Goal: Information Seeking & Learning: Learn about a topic

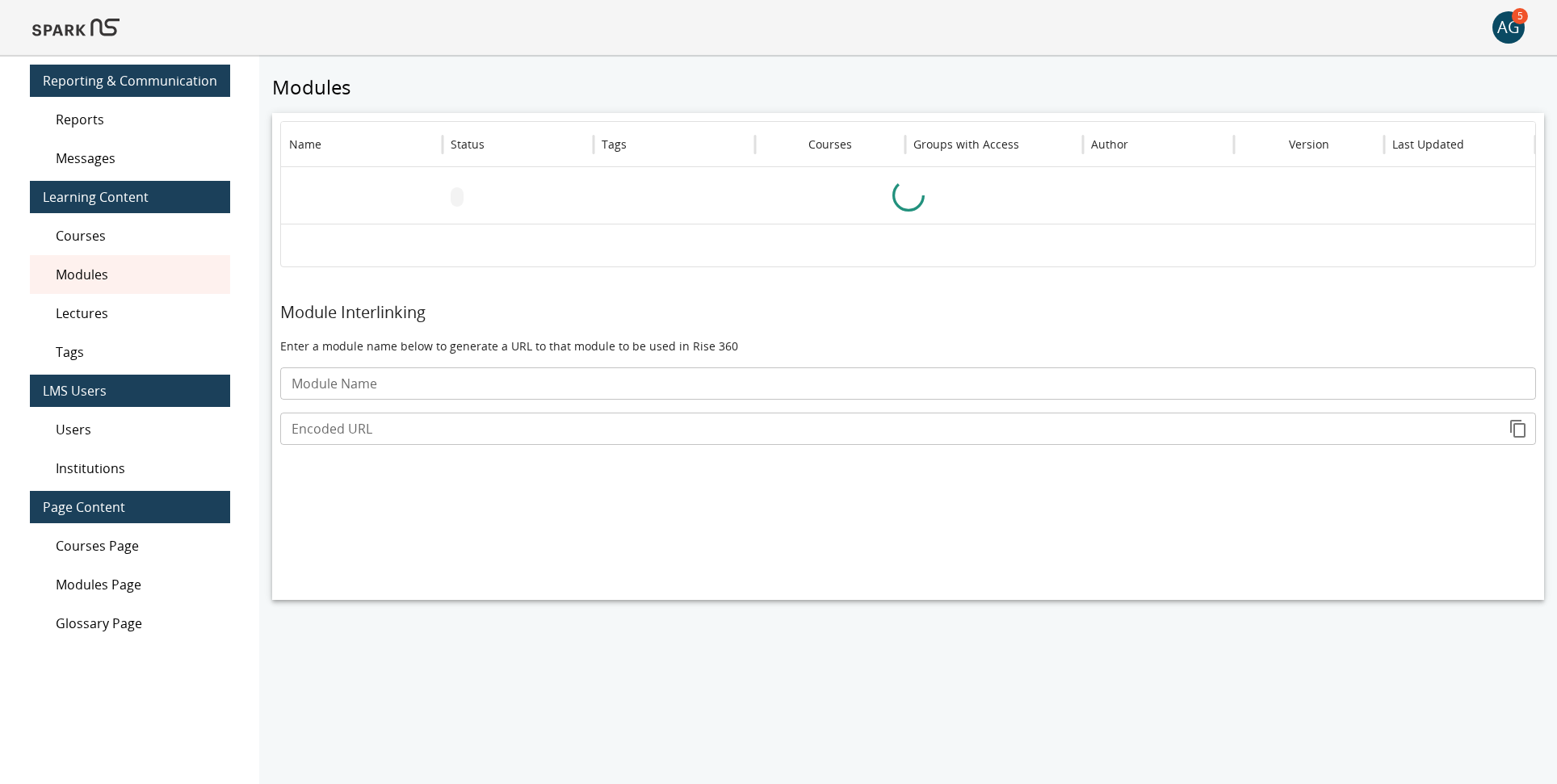
click at [84, 22] on img at bounding box center [76, 27] width 87 height 39
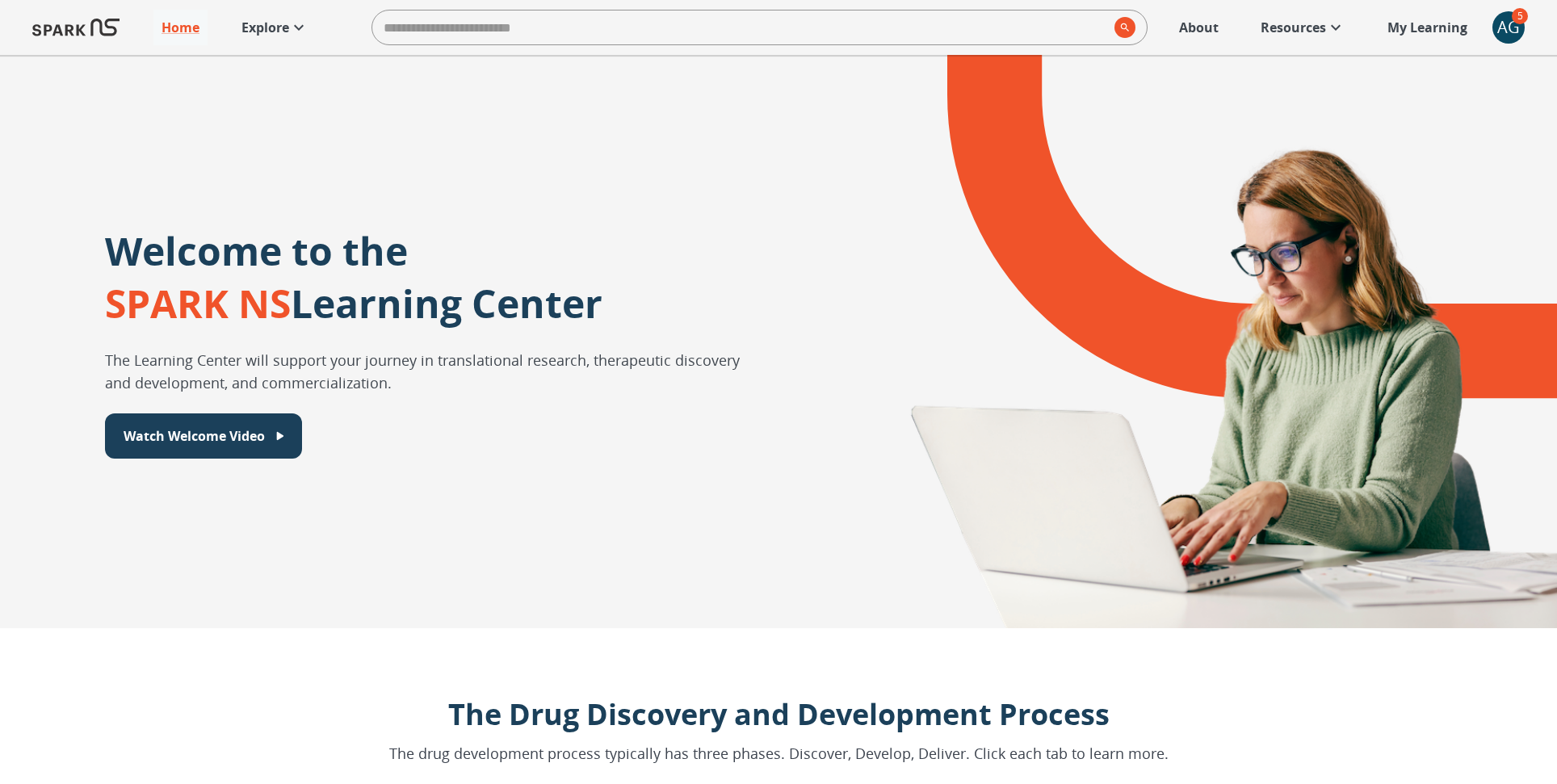
click at [270, 28] on p "Explore" at bounding box center [265, 27] width 48 height 19
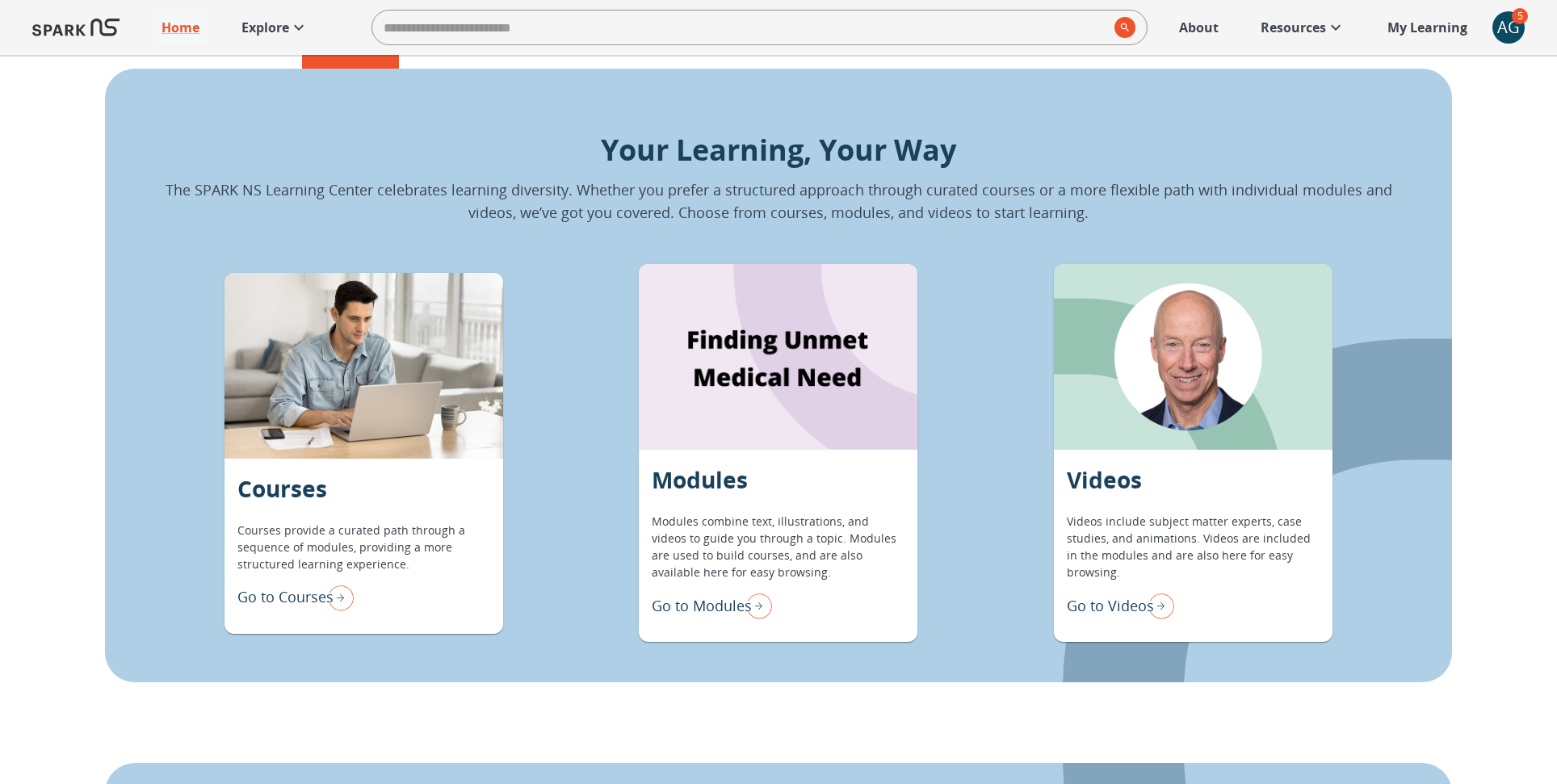
scroll to position [1372, 0]
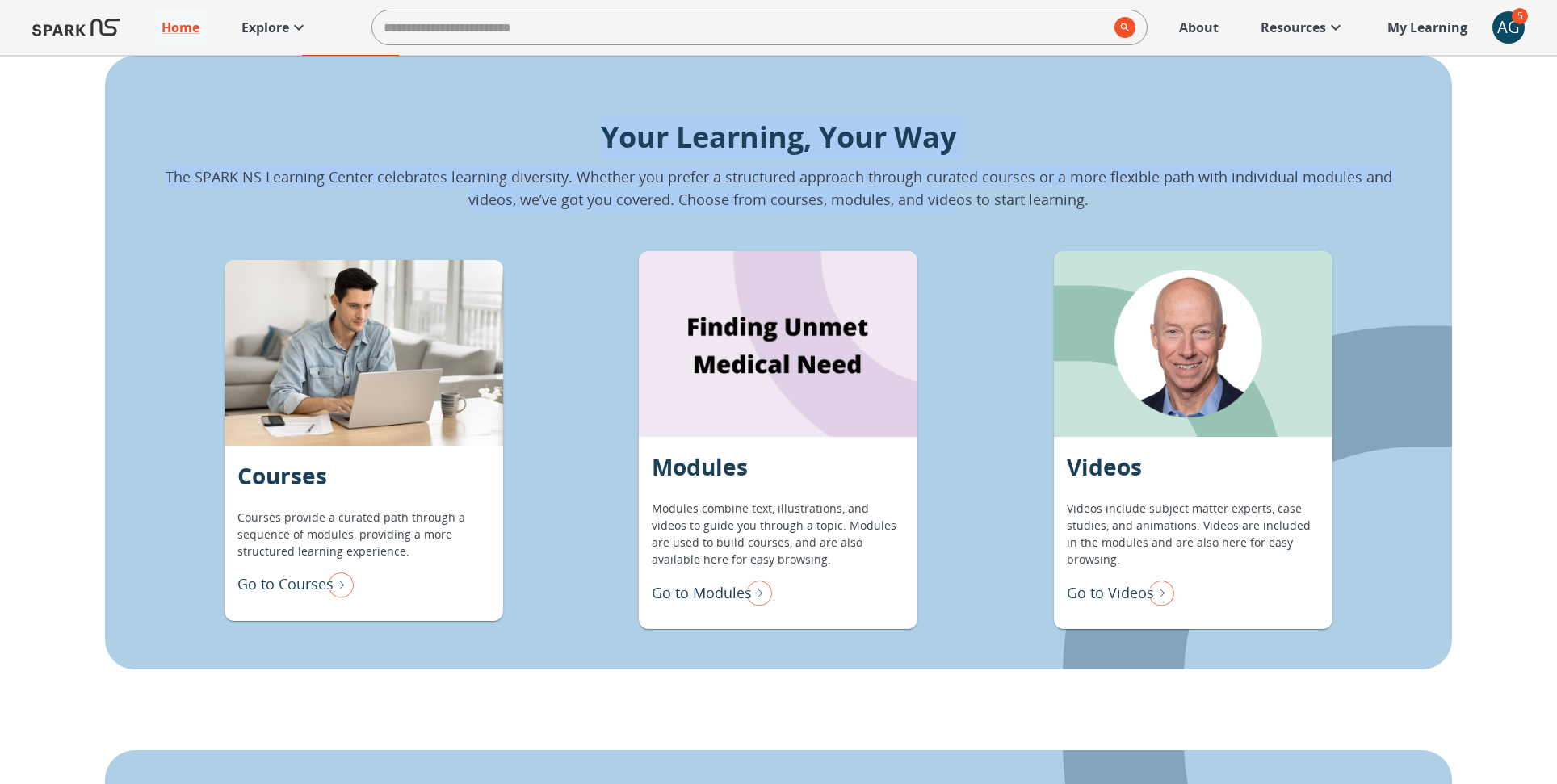
drag, startPoint x: 598, startPoint y: 132, endPoint x: 957, endPoint y: 201, distance: 365.6
click at [957, 201] on div "Your Learning, Your Way The SPARK NS Learning Center celebrates learning divers…" at bounding box center [778, 163] width 1244 height 95
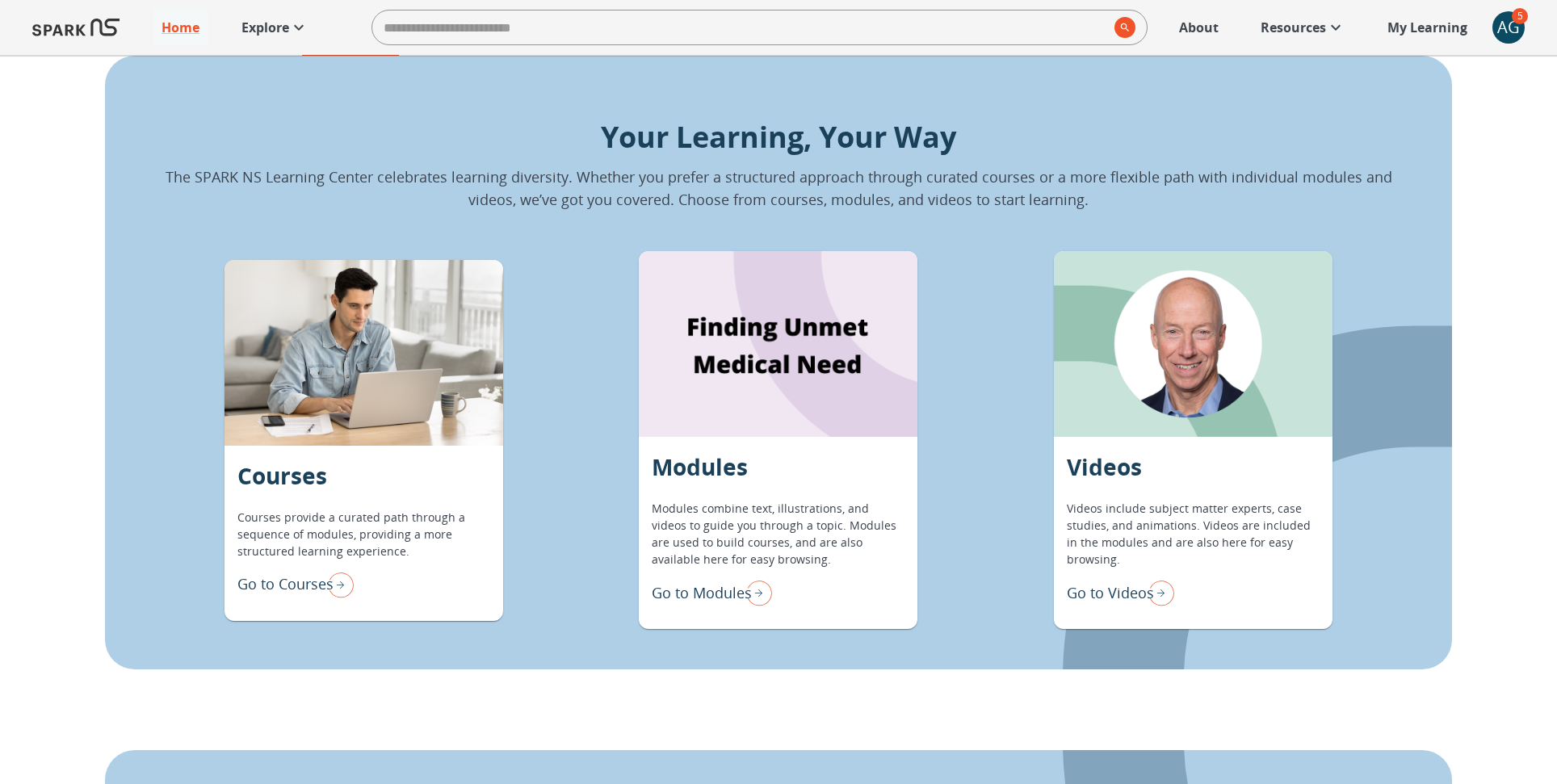
click at [689, 191] on p "The SPARK NS Learning Center celebrates learning diversity. Whether you prefer …" at bounding box center [778, 188] width 1244 height 46
drag, startPoint x: 579, startPoint y: 173, endPoint x: 949, endPoint y: 175, distance: 370.0
click at [949, 175] on p "The SPARK NS Learning Center celebrates learning diversity. Whether you prefer …" at bounding box center [778, 188] width 1244 height 46
click at [1005, 293] on div "Courses Courses provide a curated path through a sequence of modules, providing…" at bounding box center [778, 440] width 1244 height 378
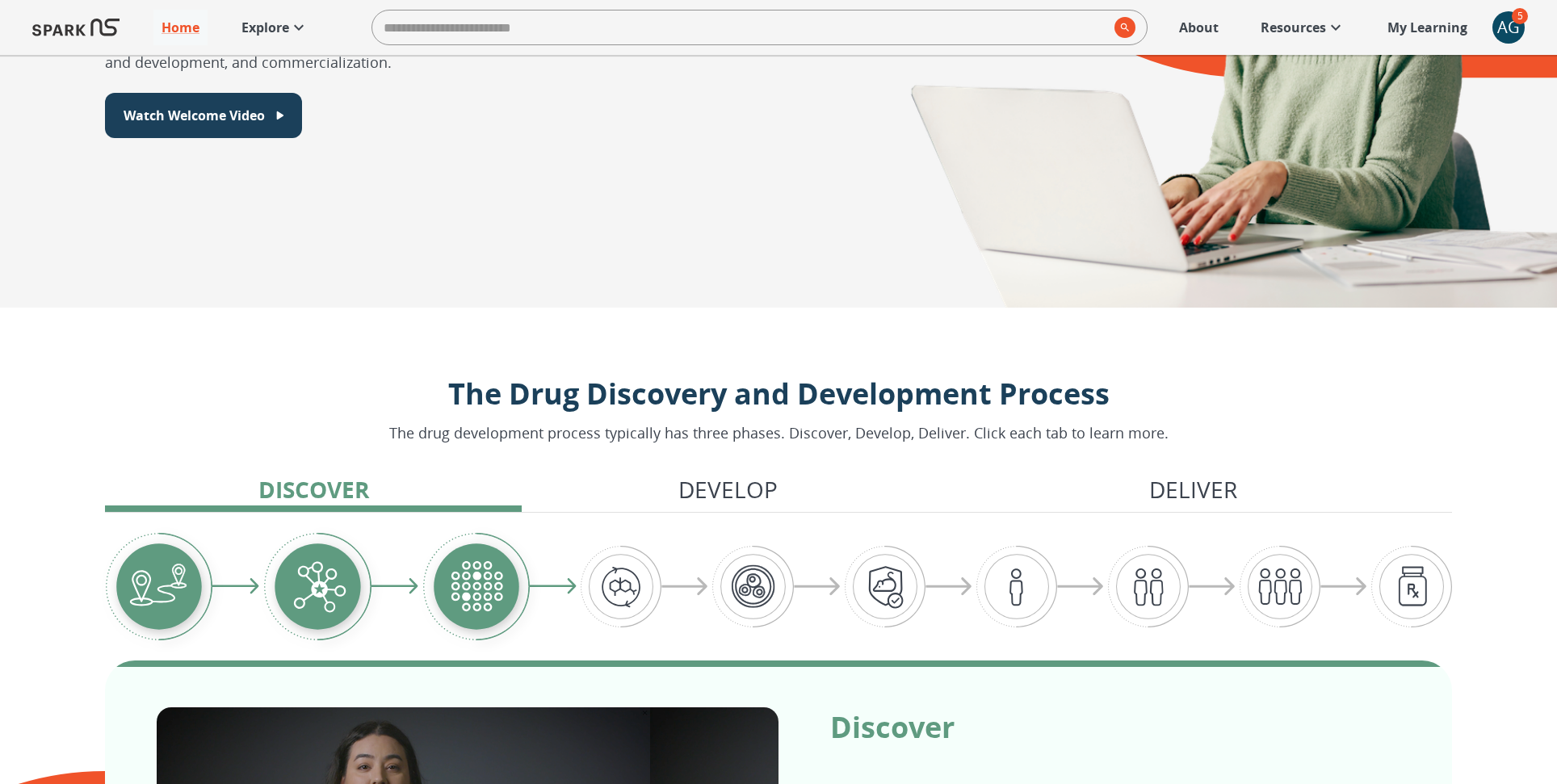
scroll to position [0, 0]
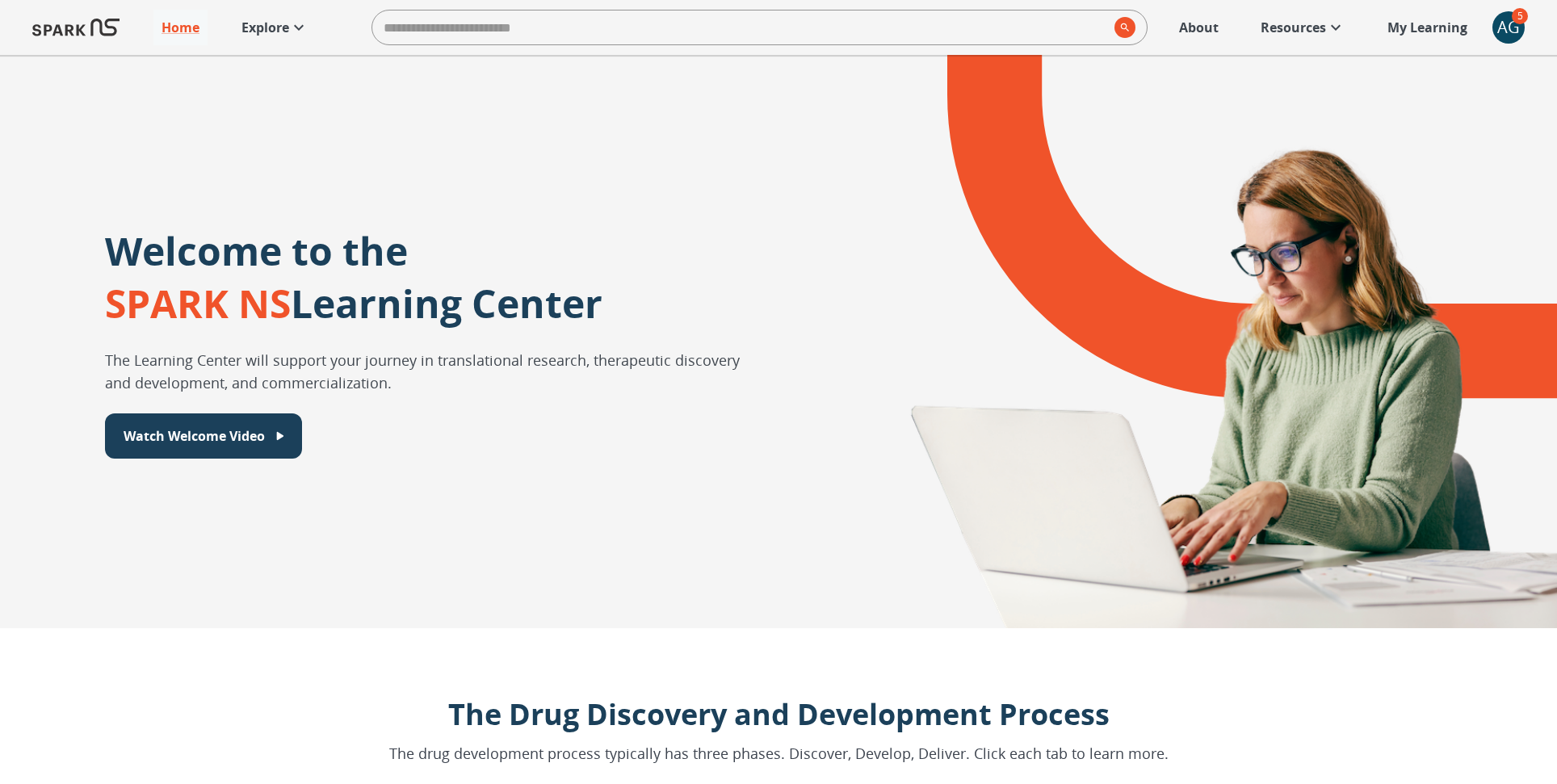
click at [1188, 28] on p "About" at bounding box center [1199, 27] width 40 height 19
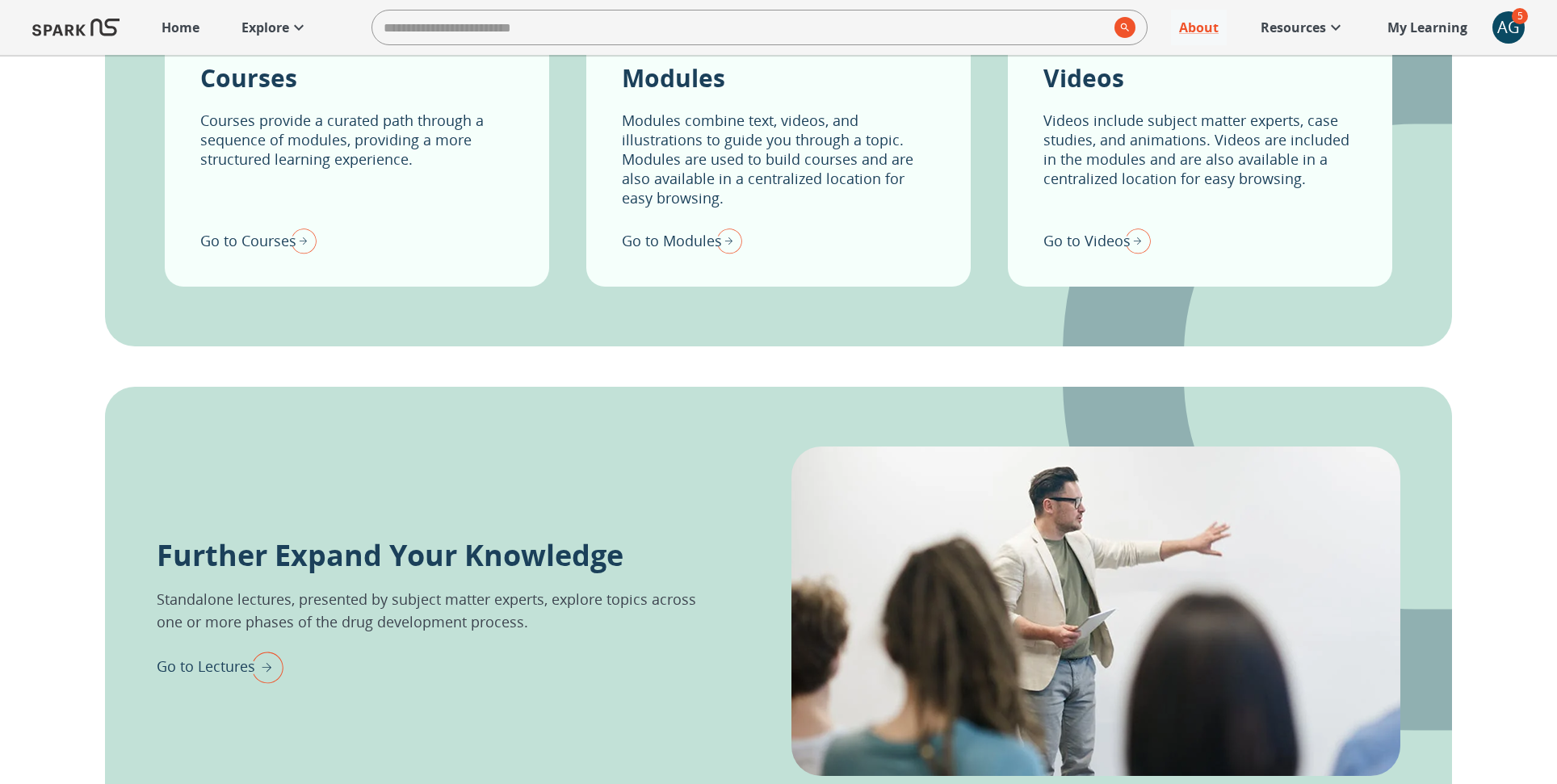
scroll to position [1150, 0]
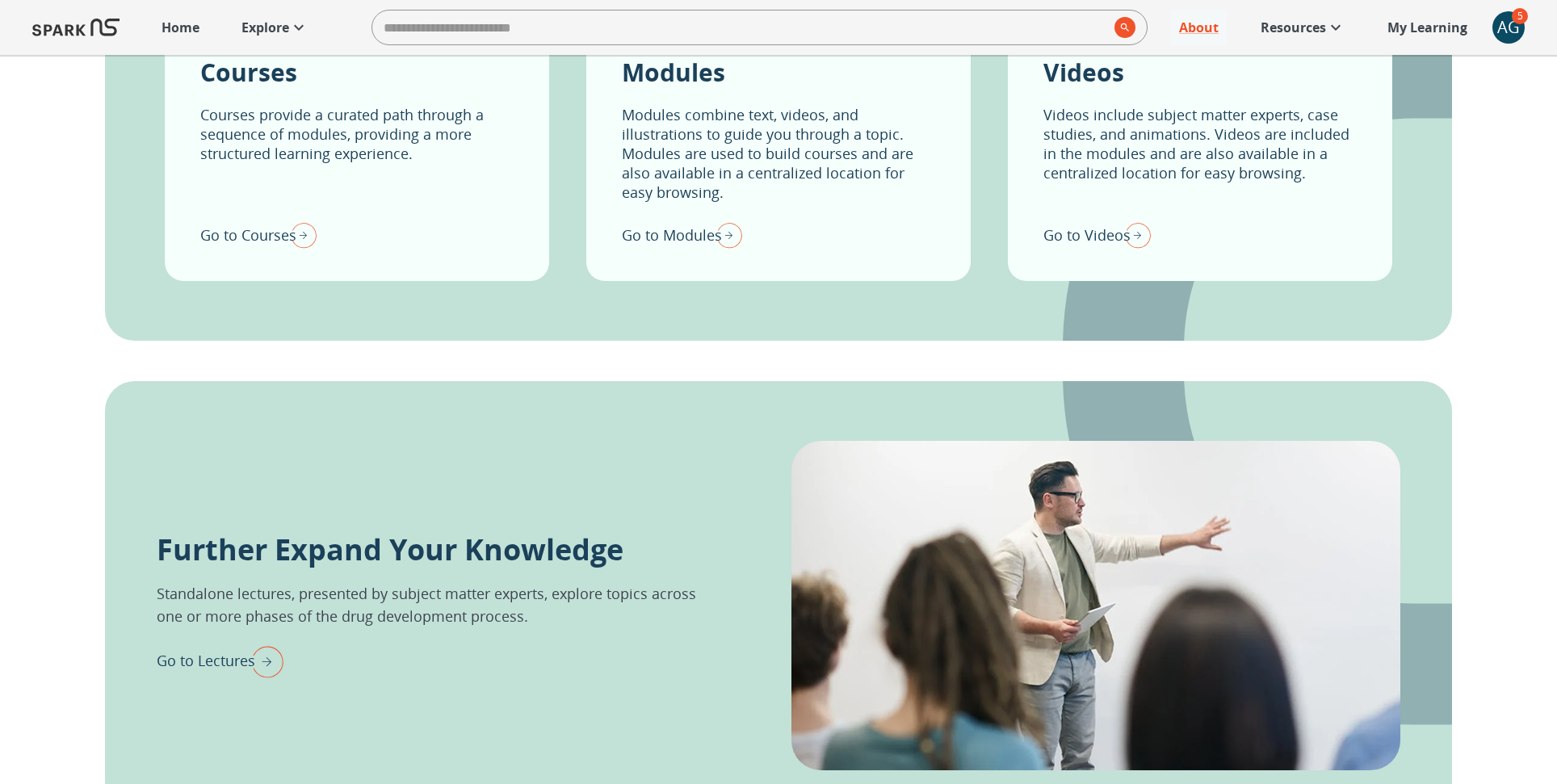
click at [226, 653] on p "Go to Lectures" at bounding box center [207, 661] width 99 height 21
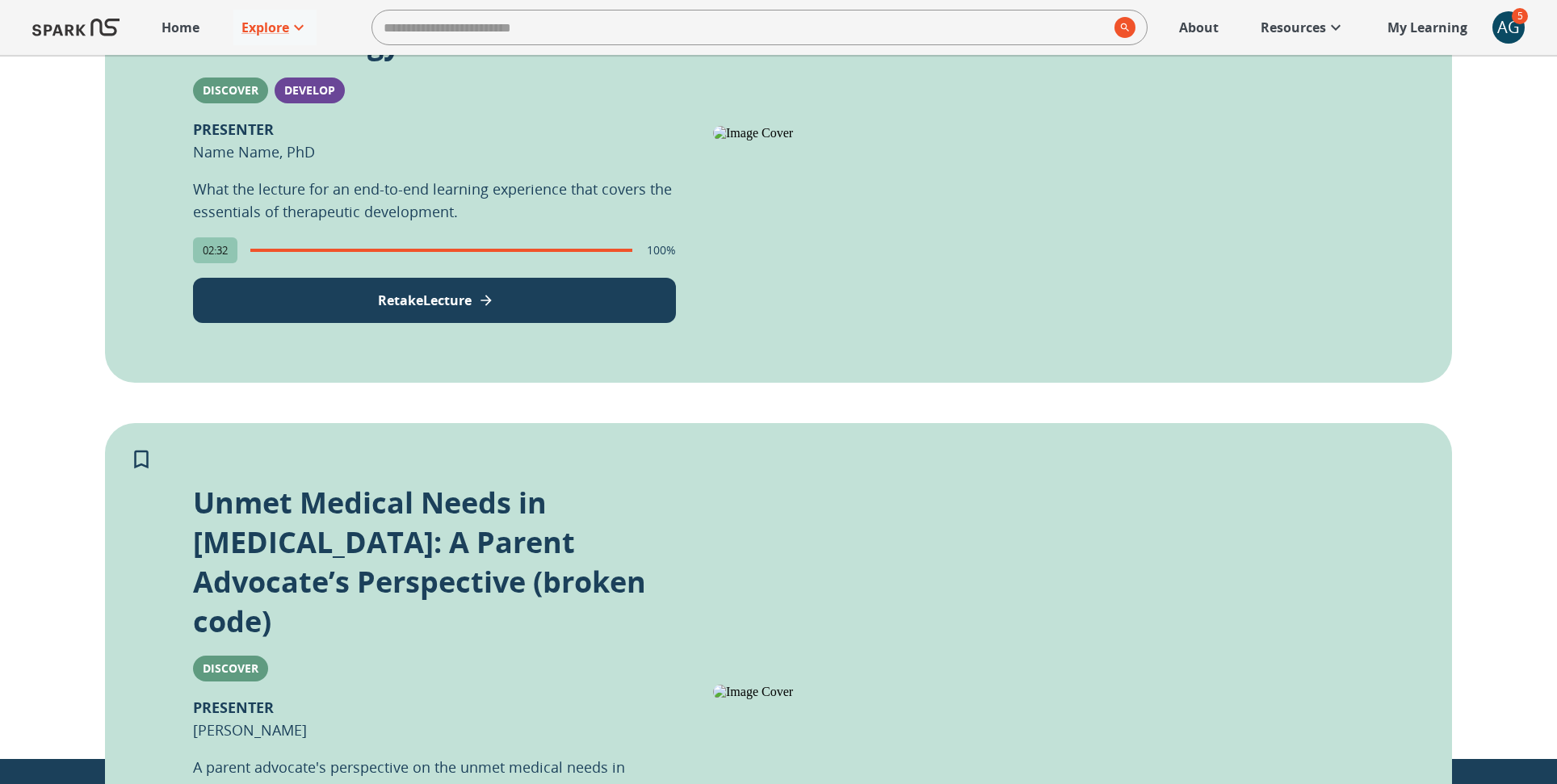
scroll to position [700, 0]
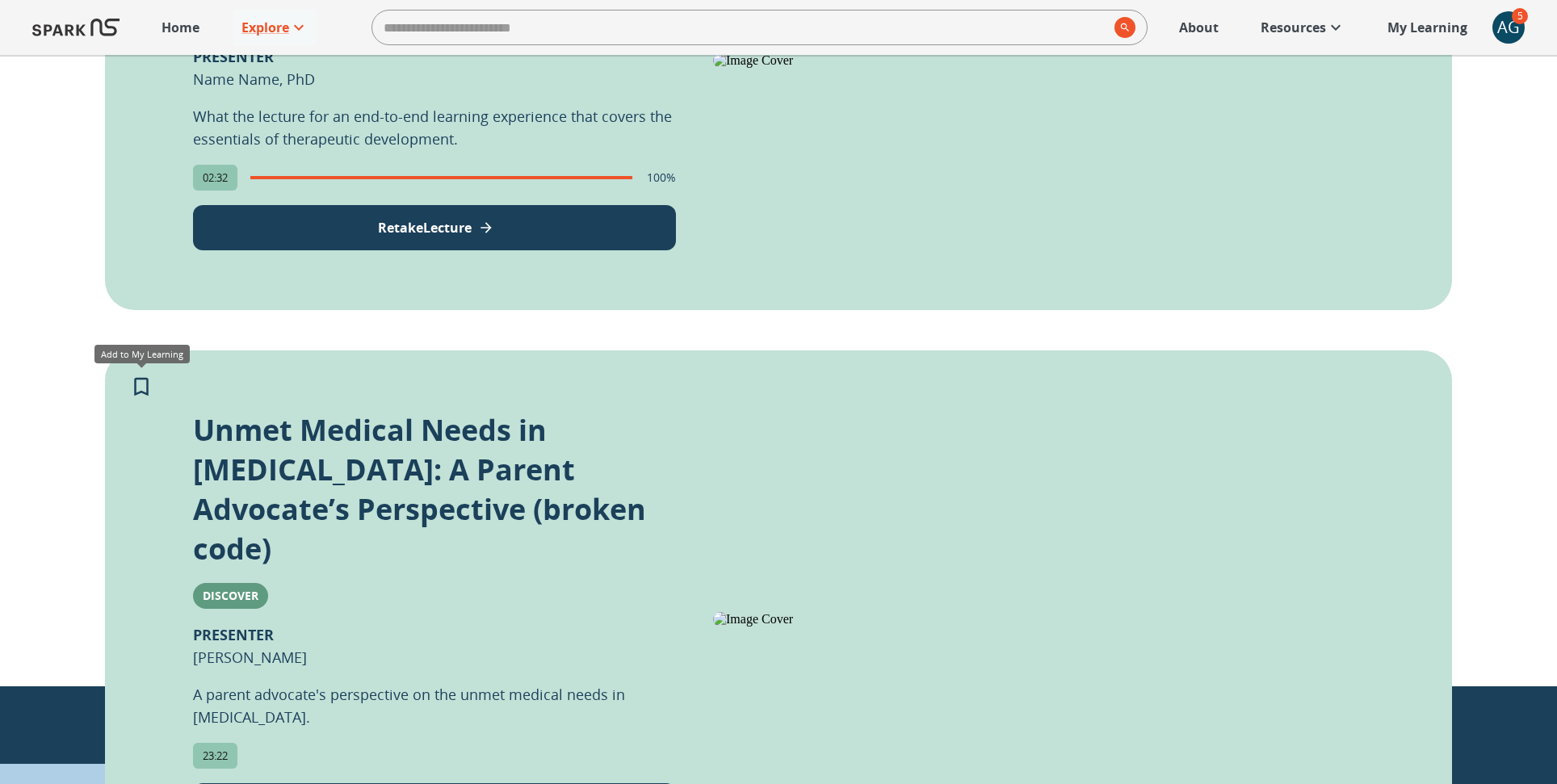
click at [139, 387] on icon "Add to My Learning" at bounding box center [141, 387] width 24 height 24
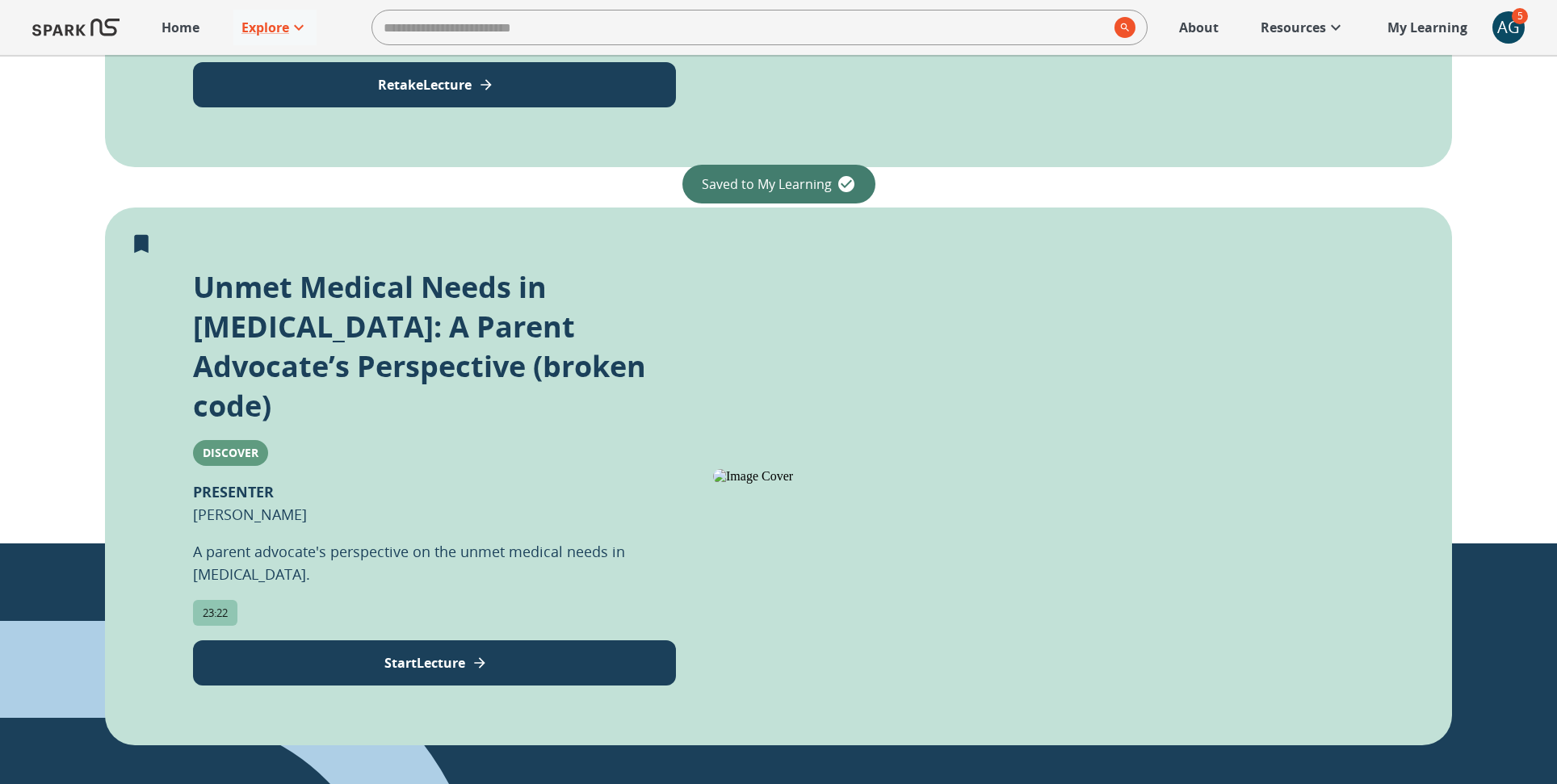
scroll to position [897, 0]
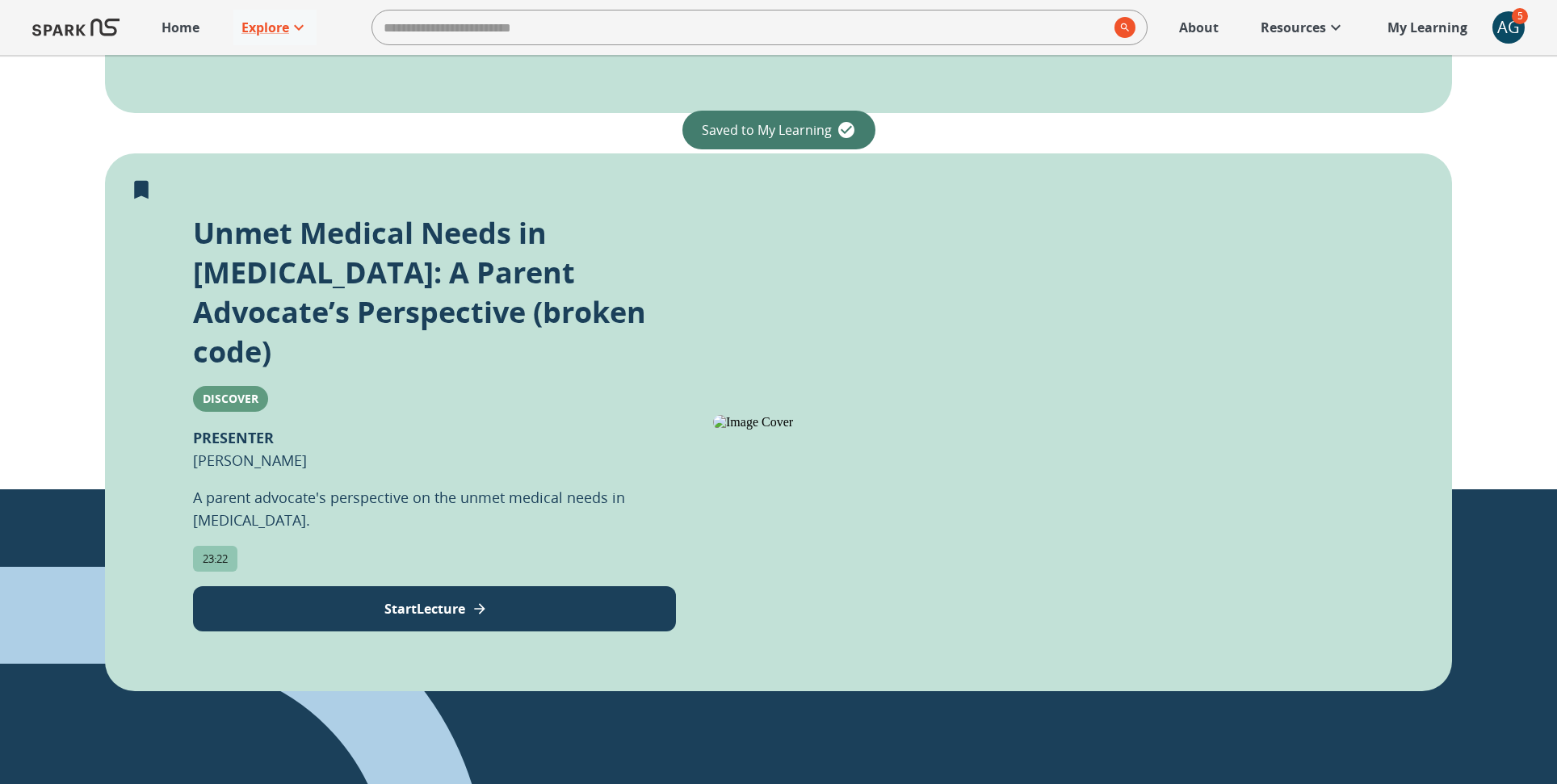
click at [427, 599] on p "Start Lecture" at bounding box center [425, 609] width 80 height 19
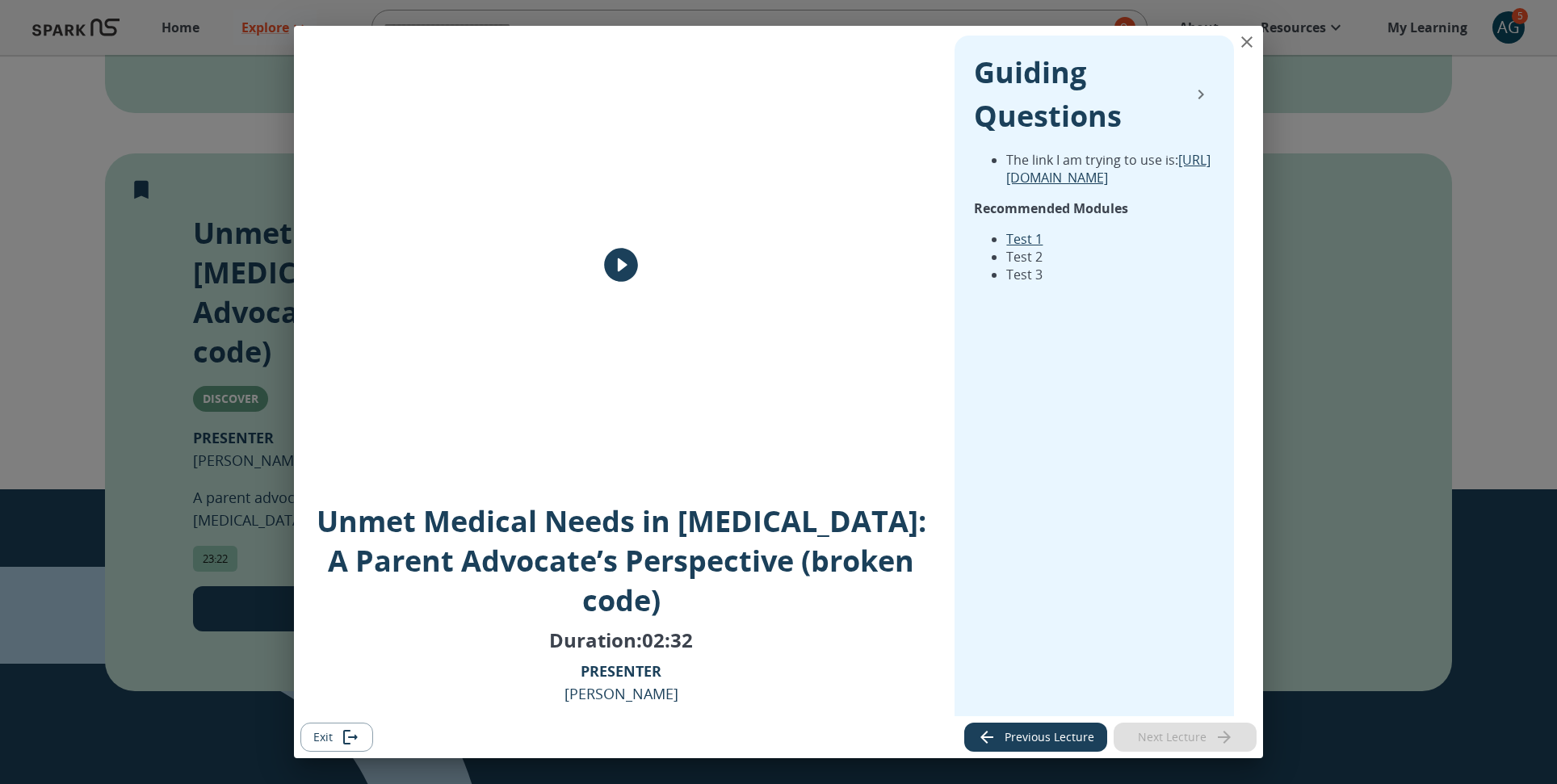
click at [621, 274] on icon "play" at bounding box center [620, 266] width 34 height 34
click at [1034, 734] on button "Previous Lecture" at bounding box center [1035, 737] width 143 height 30
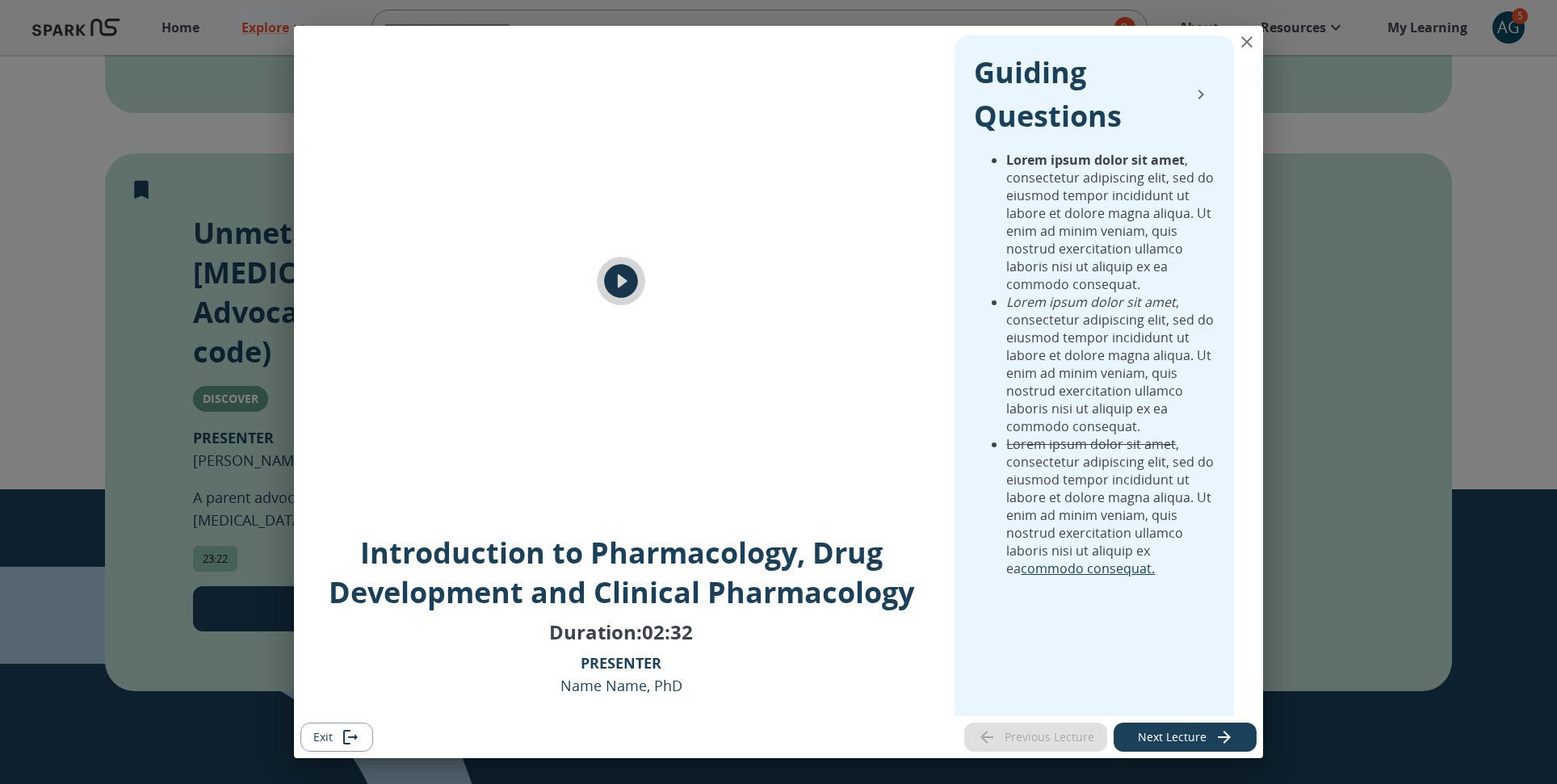
click at [616, 272] on icon "play" at bounding box center [620, 280] width 34 height 34
click at [1202, 90] on icon "collapse" at bounding box center [1201, 94] width 19 height 19
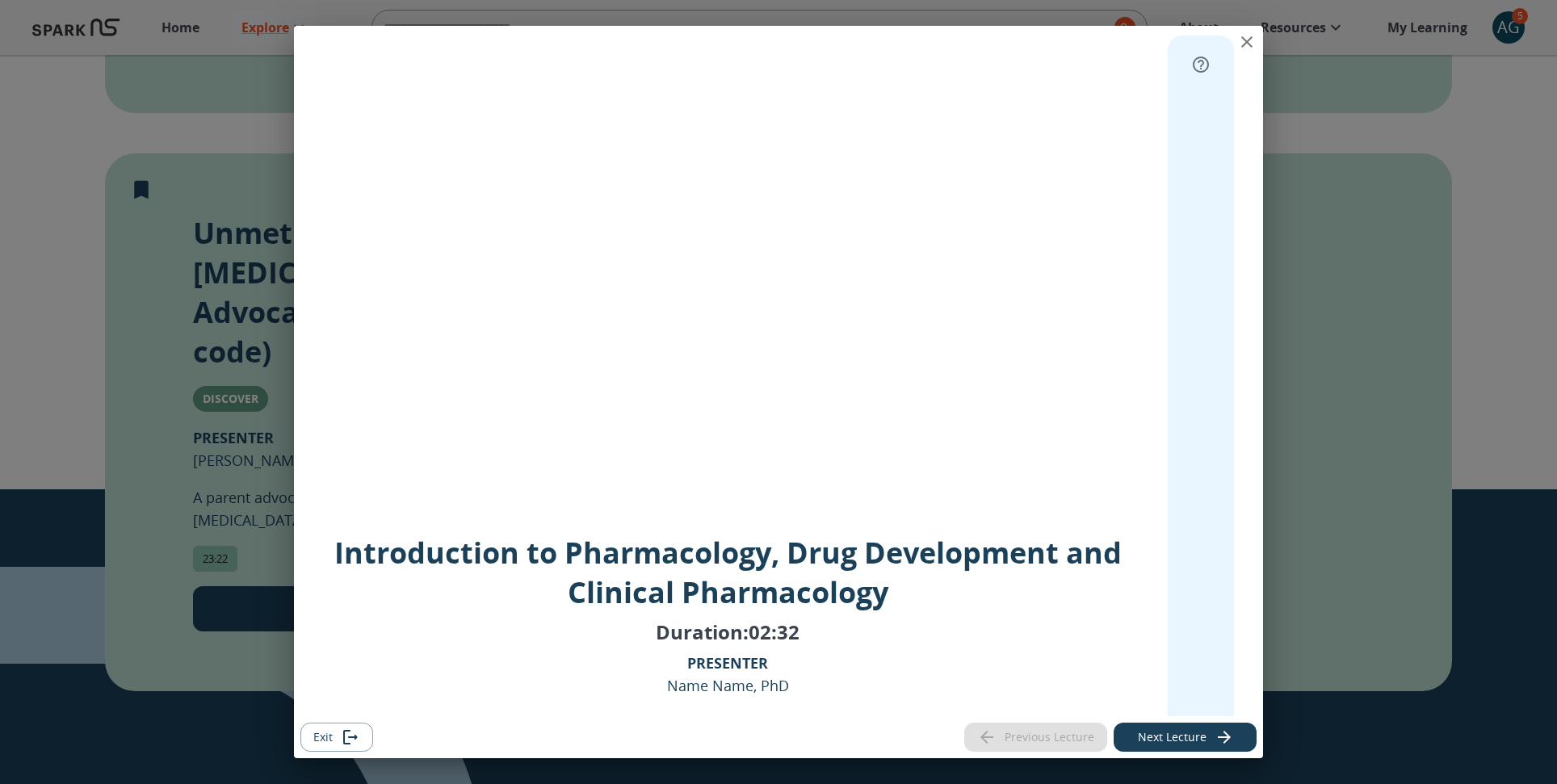
click at [1202, 62] on icon "expand" at bounding box center [1201, 65] width 19 height 19
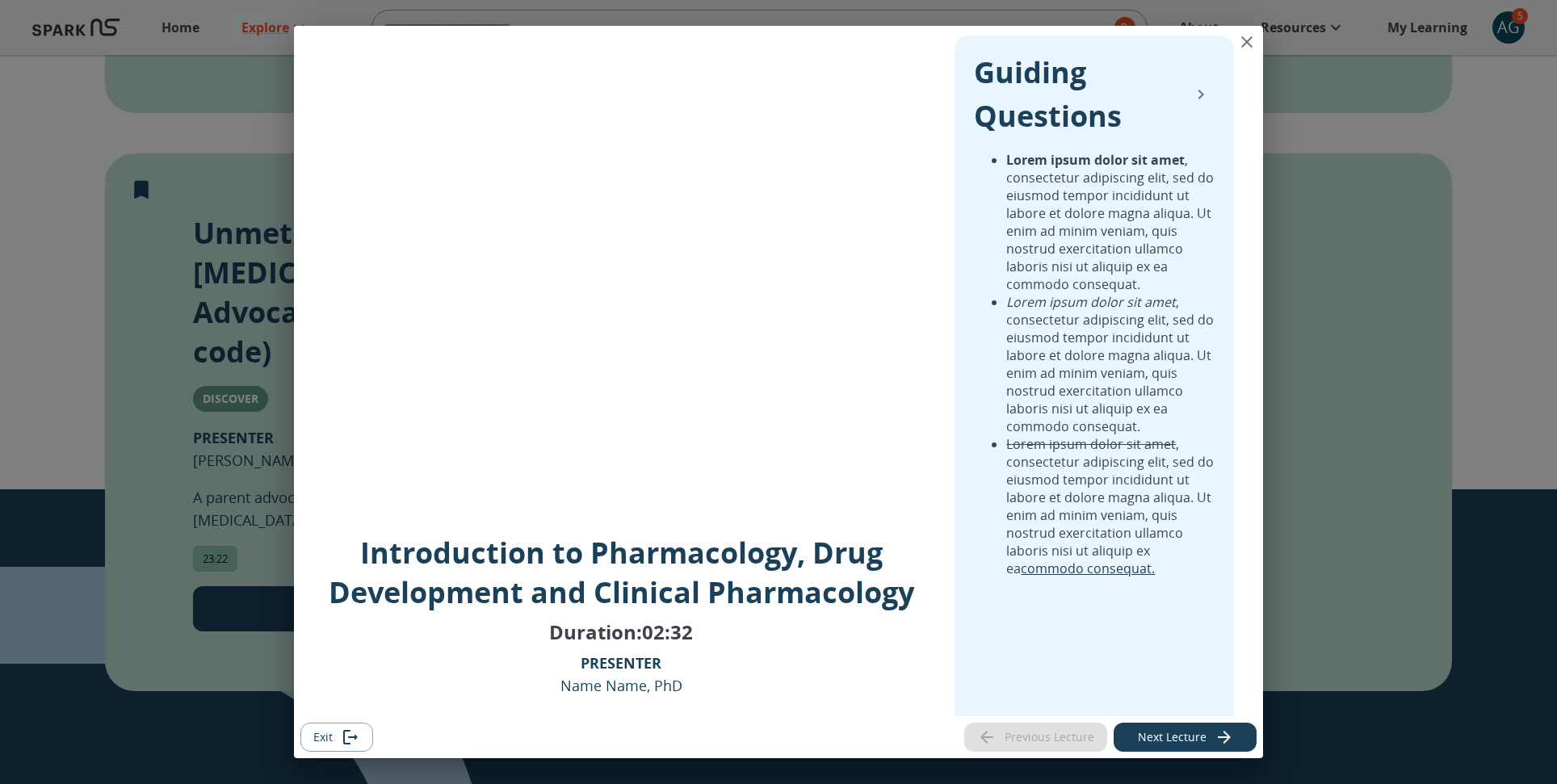
click at [1252, 38] on icon "close" at bounding box center [1248, 42] width 12 height 12
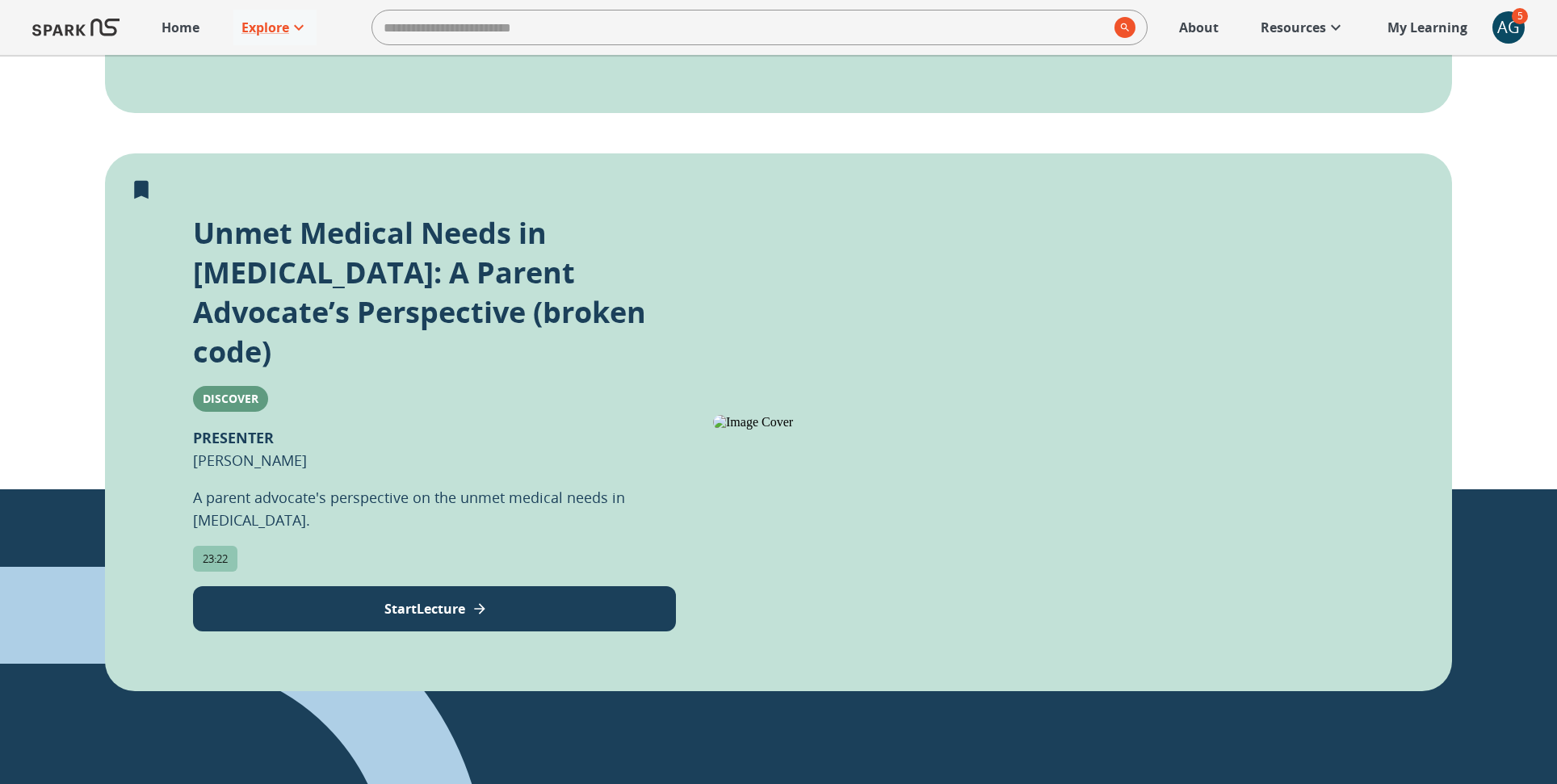
click at [1507, 26] on div "AG" at bounding box center [1509, 27] width 32 height 32
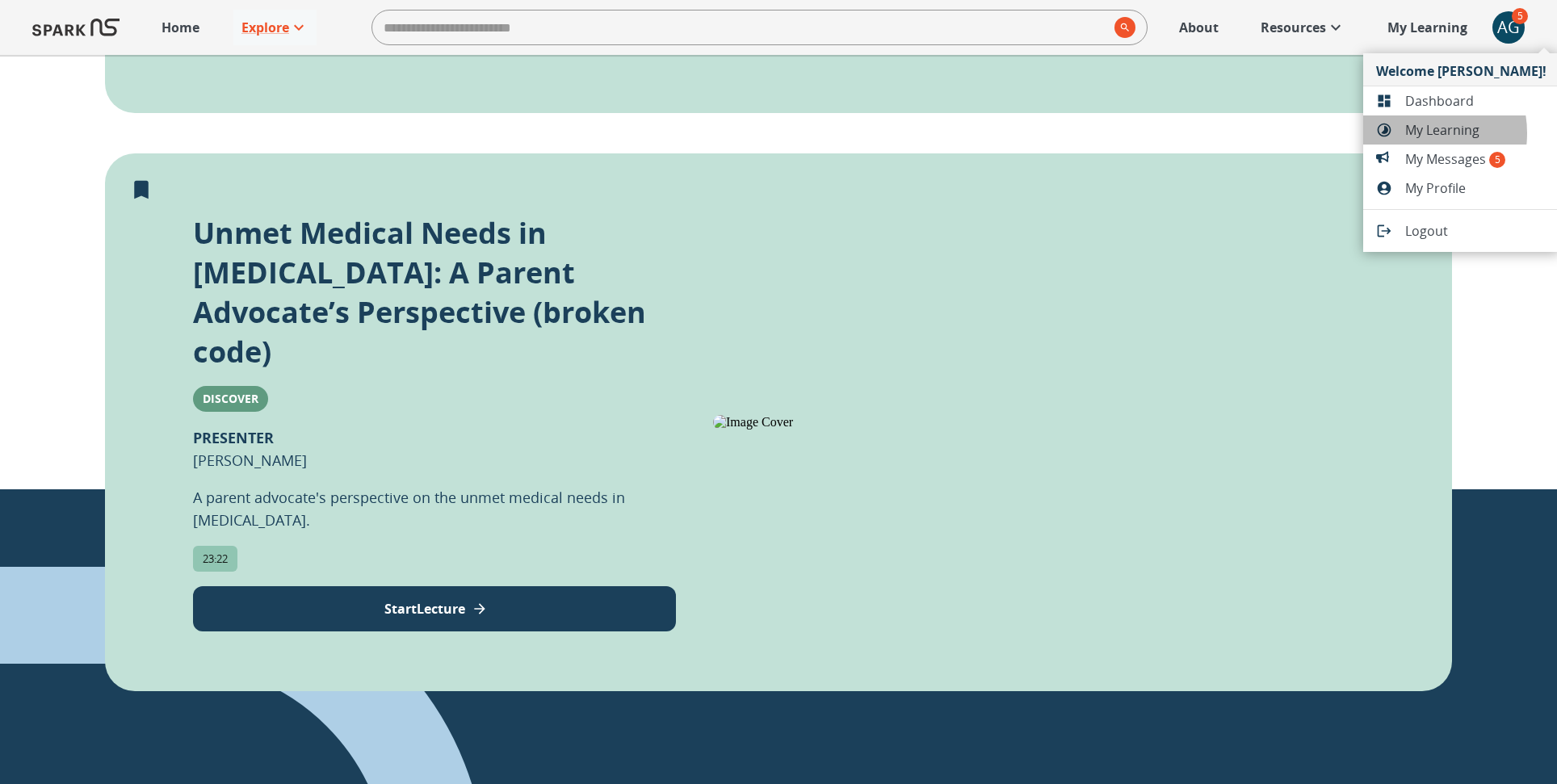
click at [1411, 133] on span "My Learning" at bounding box center [1477, 130] width 142 height 19
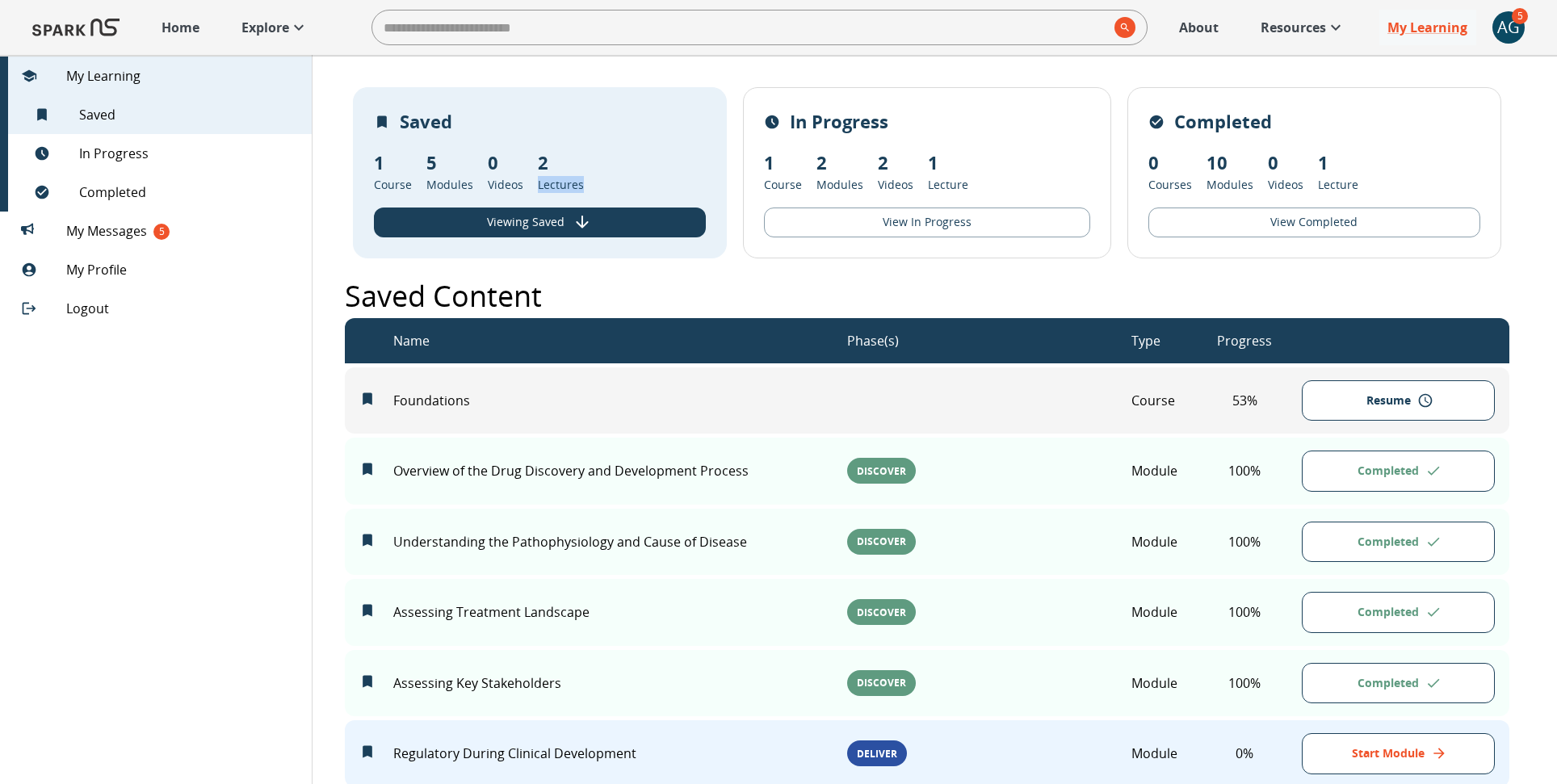
drag, startPoint x: 535, startPoint y: 181, endPoint x: 600, endPoint y: 186, distance: 65.2
click at [600, 186] on div "Saved 1 Course 5 Modules 0 Videos 2 Lectures Viewing Saved" at bounding box center [540, 172] width 374 height 172
drag, startPoint x: 924, startPoint y: 183, endPoint x: 1001, endPoint y: 183, distance: 77.0
click at [1001, 183] on div "In Progress 1 Course 2 Modules 2 Videos 1 Lecture View In Progress" at bounding box center [928, 172] width 368 height 172
drag, startPoint x: 1316, startPoint y: 181, endPoint x: 1378, endPoint y: 186, distance: 62.2
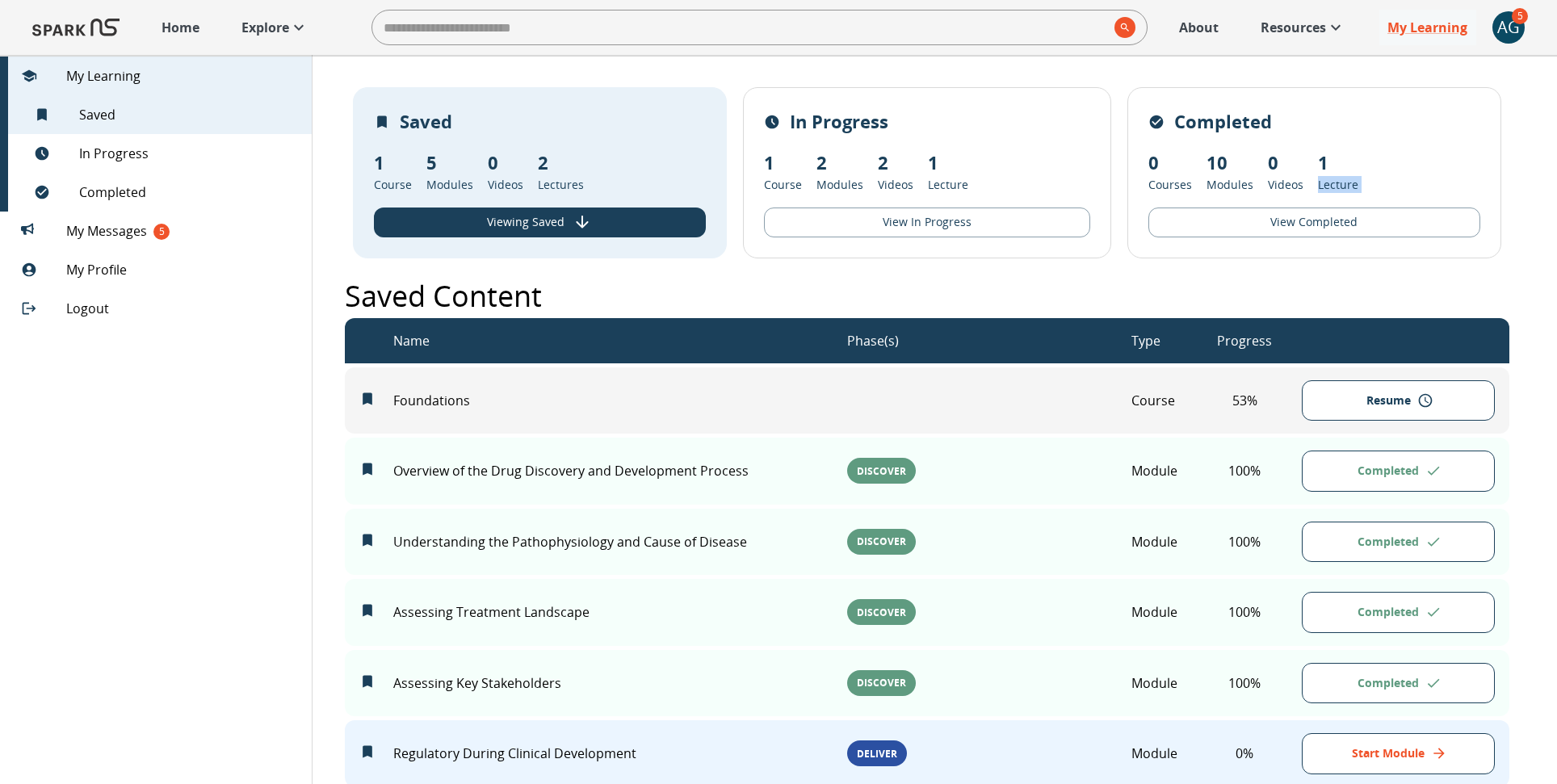
click at [1378, 186] on div "Completed 0 Courses 10 Modules 0 Videos 1 Lecture View Completed" at bounding box center [1315, 172] width 374 height 172
click at [83, 35] on img at bounding box center [76, 27] width 87 height 39
